Goal: Transaction & Acquisition: Purchase product/service

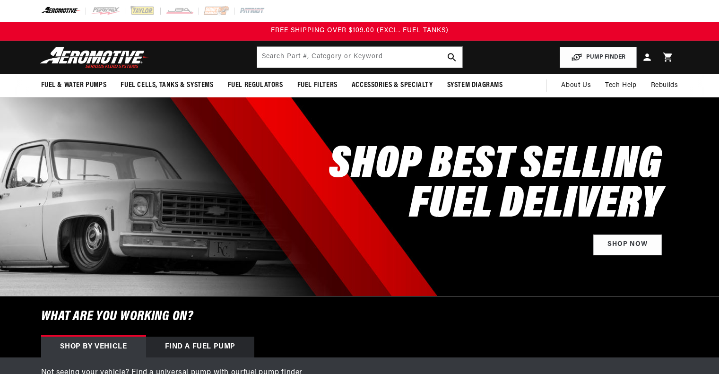
select select "2018"
select select "Ford"
select select "Mustang"
select select "5.0L"
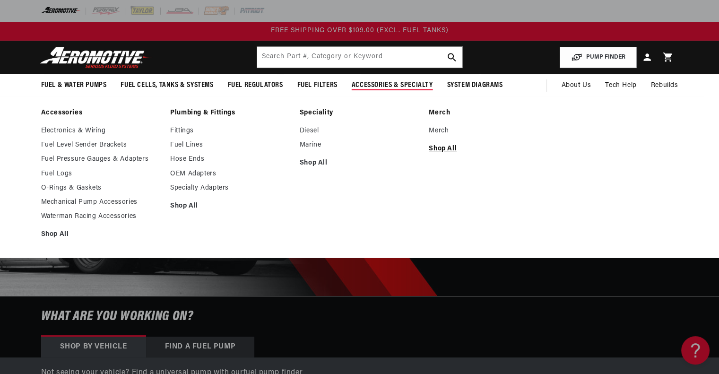
click at [441, 146] on link "Shop All" at bounding box center [489, 149] width 120 height 9
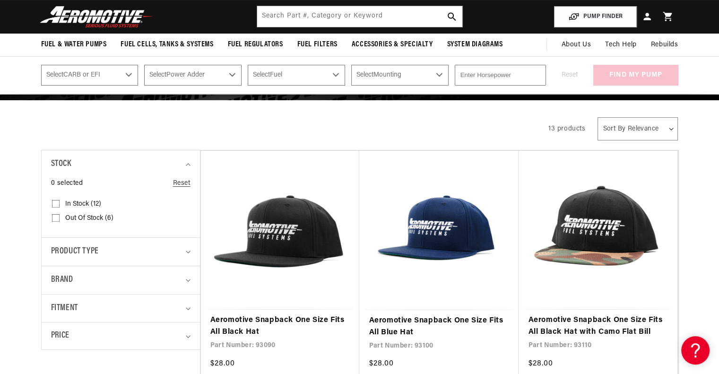
scroll to position [130, 0]
